Goal: Transaction & Acquisition: Purchase product/service

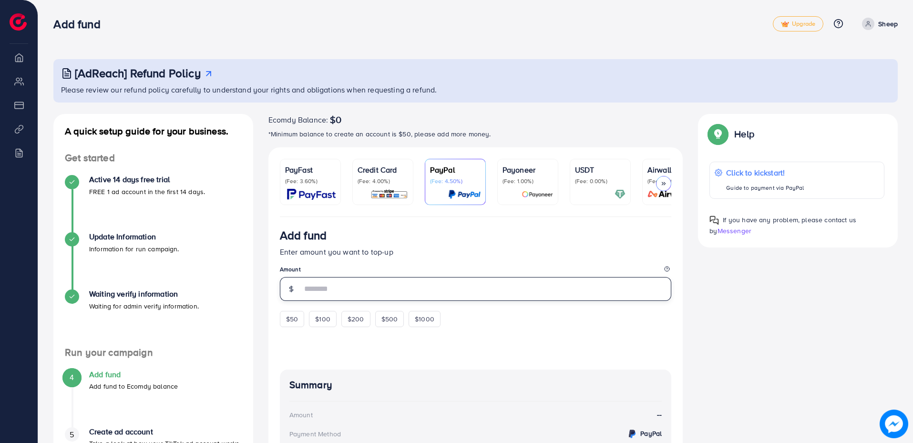
click at [336, 294] on input "number" at bounding box center [487, 289] width 370 height 24
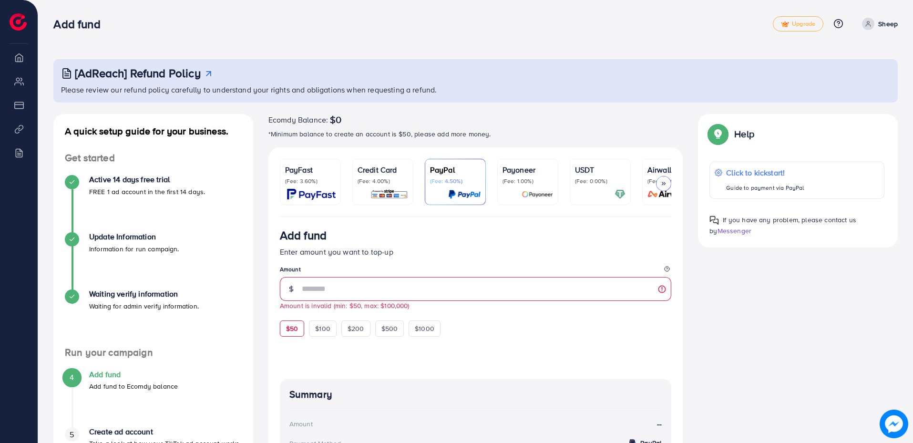
click at [298, 329] on div "$50" at bounding box center [292, 328] width 24 height 16
type input "**"
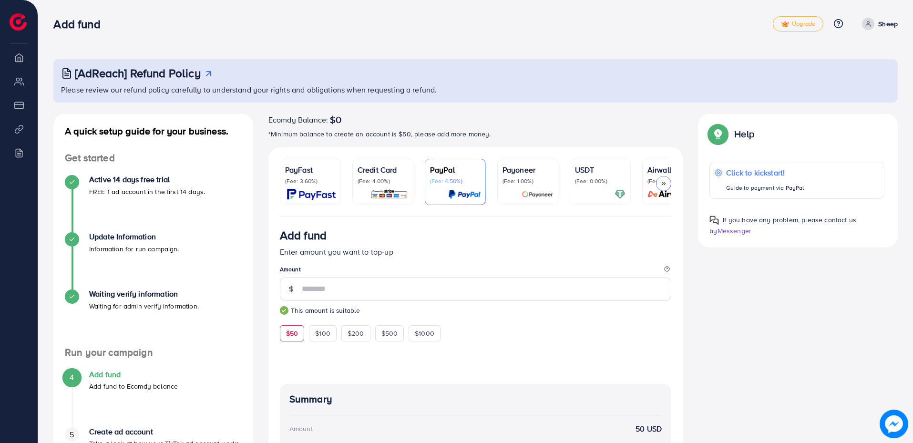
click at [376, 185] on div "Credit Card (Fee: 4.00%)" at bounding box center [382, 182] width 51 height 36
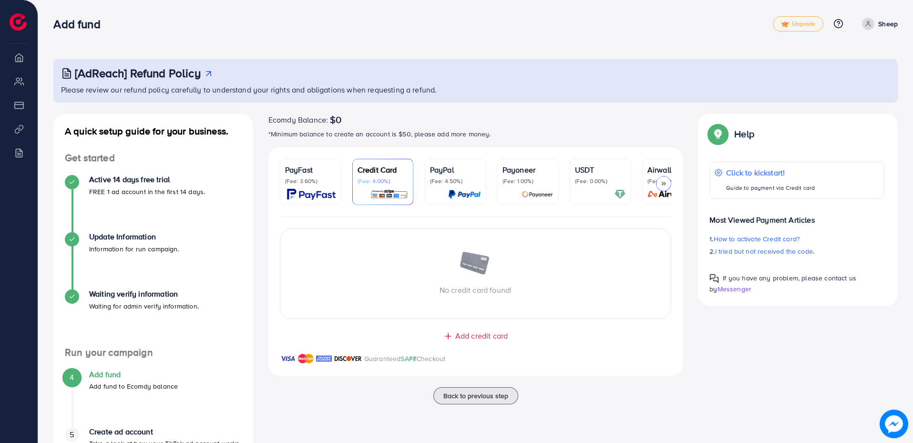
click at [297, 183] on p "(Fee: 3.60%)" at bounding box center [310, 181] width 51 height 8
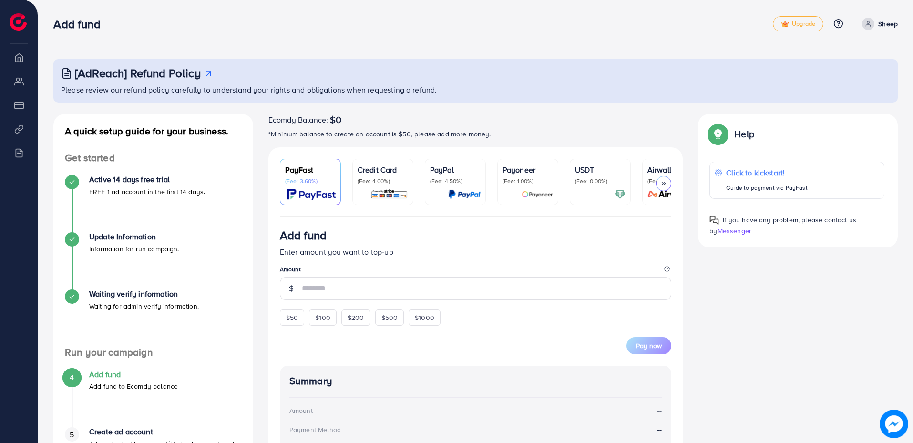
click at [365, 183] on p "(Fee: 4.00%)" at bounding box center [382, 181] width 51 height 8
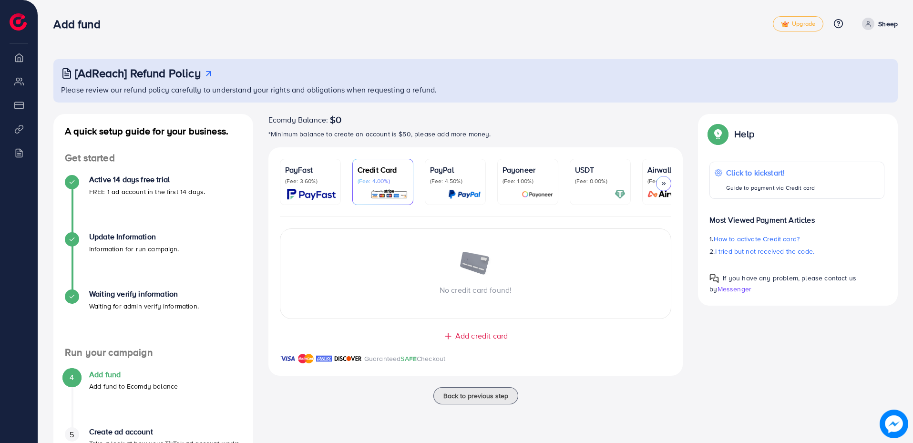
click at [592, 182] on p "(Fee: 0.00%)" at bounding box center [600, 181] width 51 height 8
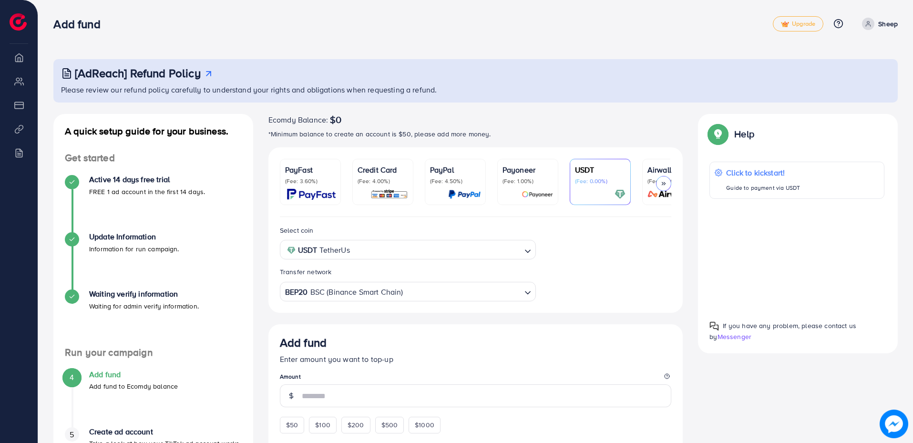
click at [310, 194] on img at bounding box center [311, 194] width 49 height 11
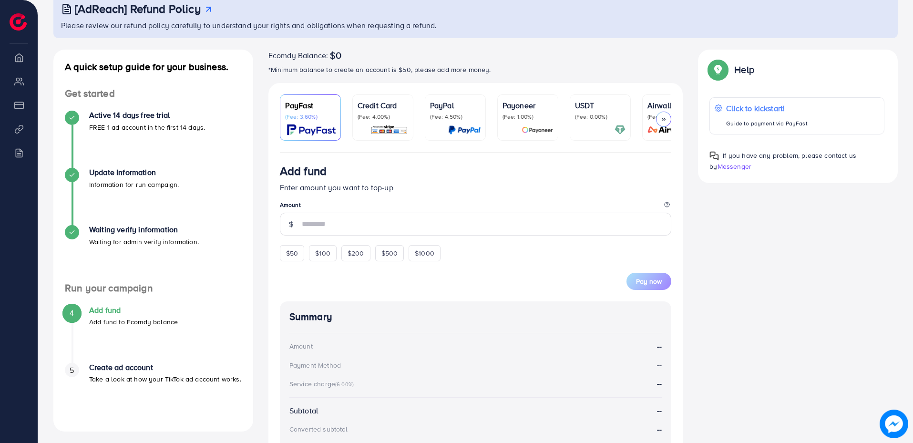
scroll to position [48, 0]
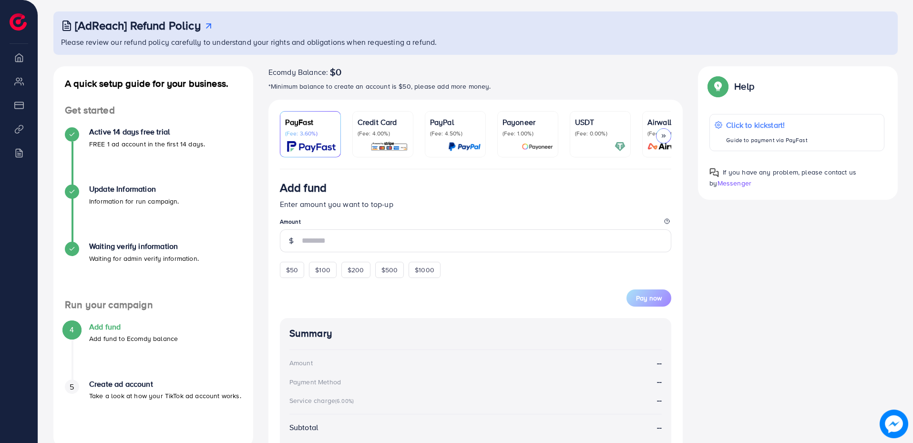
click at [392, 126] on p "Credit Card" at bounding box center [382, 121] width 51 height 11
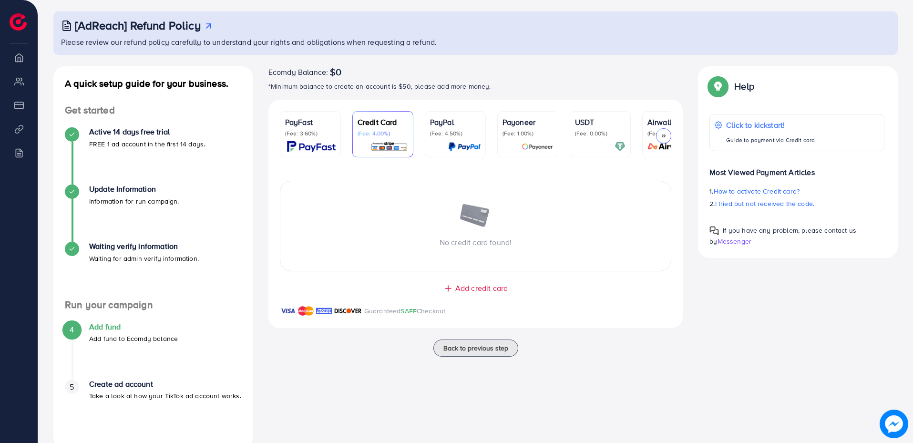
click at [459, 122] on p "PayPal" at bounding box center [455, 121] width 51 height 11
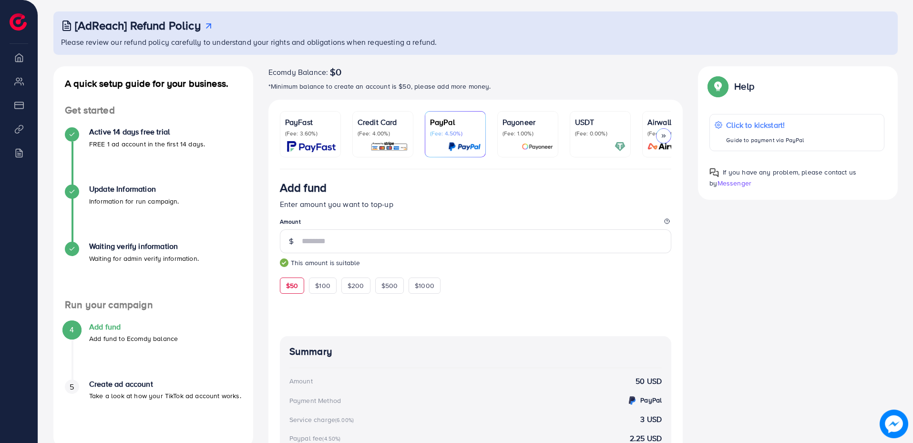
click at [525, 126] on p "Payoneer" at bounding box center [527, 121] width 51 height 11
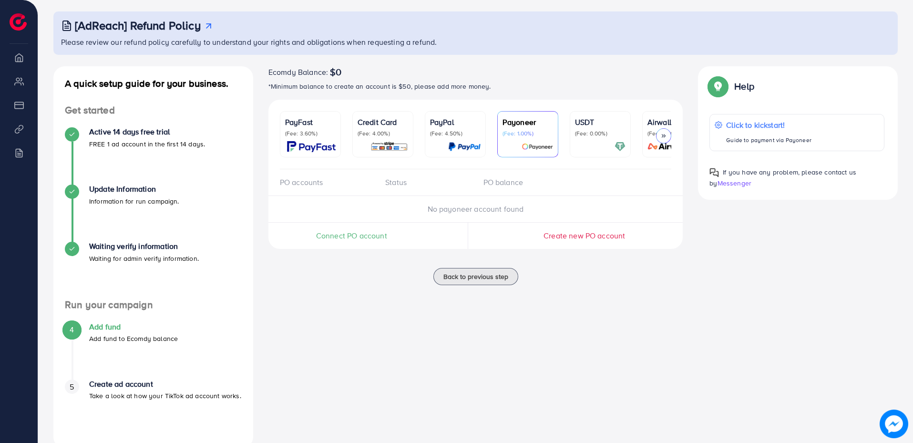
click at [442, 136] on p "(Fee: 4.50%)" at bounding box center [455, 134] width 51 height 8
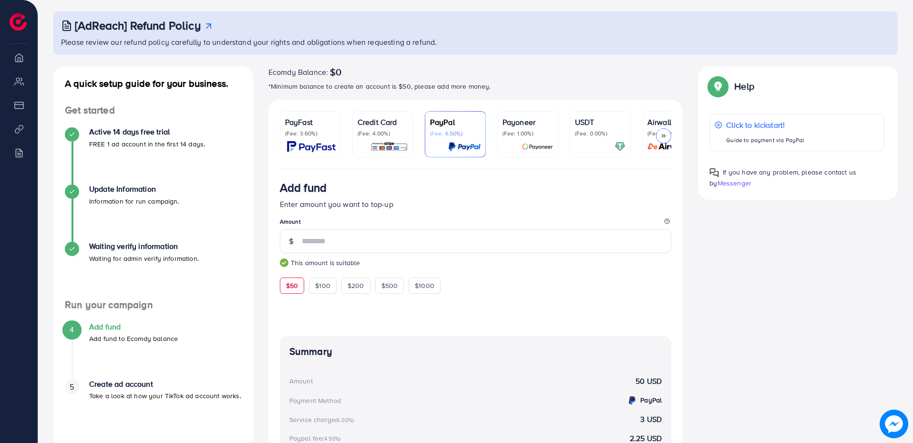
click at [391, 142] on img at bounding box center [389, 146] width 38 height 11
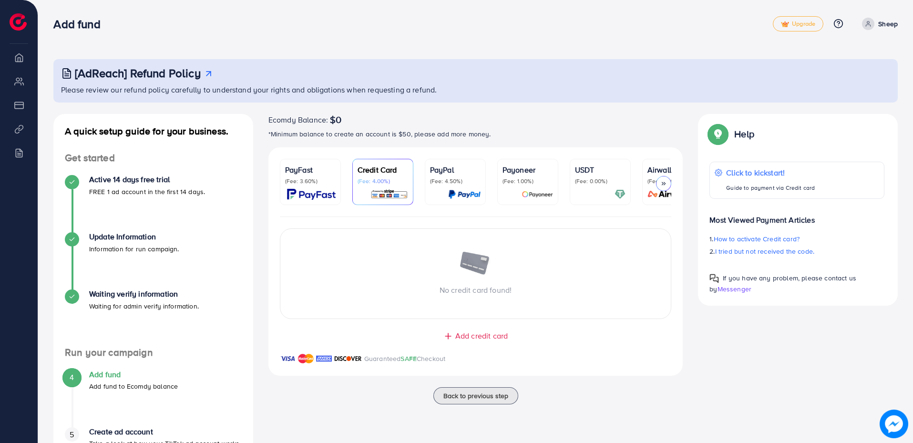
click at [22, 58] on li "Overview" at bounding box center [19, 57] width 38 height 19
click at [22, 78] on li "My ad accounts" at bounding box center [19, 80] width 38 height 19
click at [25, 109] on li "Payment" at bounding box center [19, 104] width 38 height 19
click at [22, 107] on li "Payment" at bounding box center [19, 104] width 38 height 19
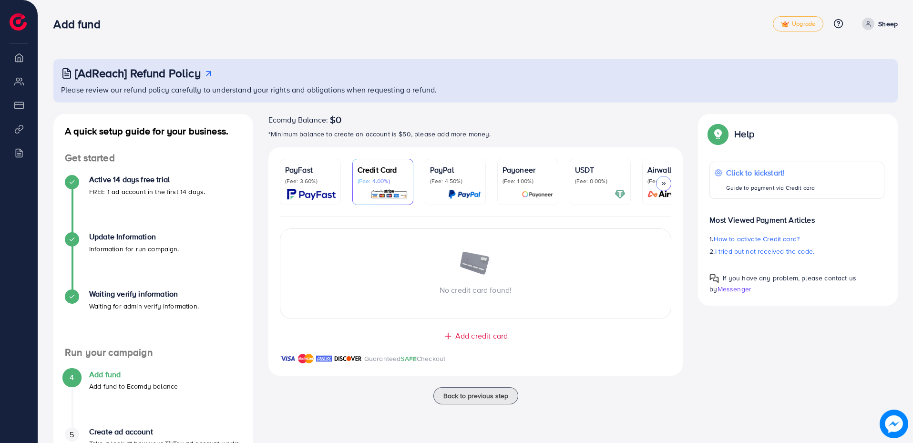
click at [154, 38] on nav "Add fund Upgrade Help Center Contact Support Plans and Pricing Term and policy …" at bounding box center [475, 24] width 844 height 34
click at [31, 116] on ul "Overview My ad accounts Payment Product Links Billing" at bounding box center [19, 113] width 38 height 130
click at [19, 160] on li "Billing" at bounding box center [19, 152] width 38 height 19
click at [488, 336] on span "Add credit card" at bounding box center [481, 335] width 52 height 11
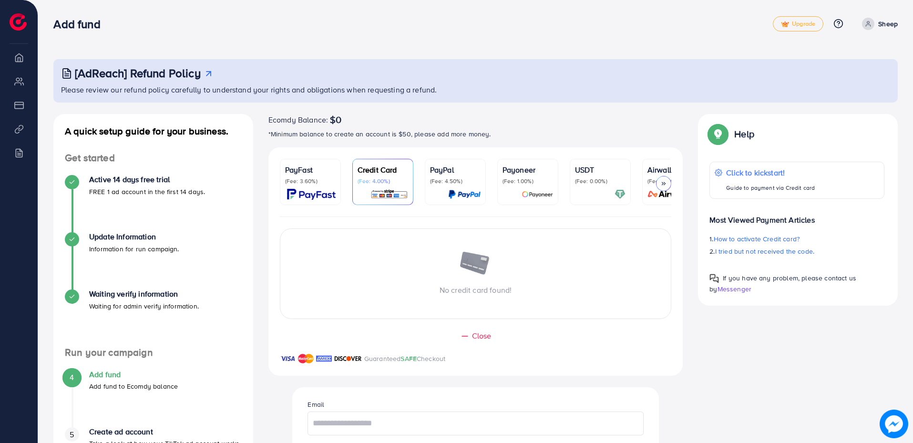
click at [493, 277] on div "No credit card found!" at bounding box center [475, 274] width 391 height 44
click at [754, 192] on p "Guide to payment via Credit card" at bounding box center [770, 187] width 90 height 11
